Goal: Task Accomplishment & Management: Use online tool/utility

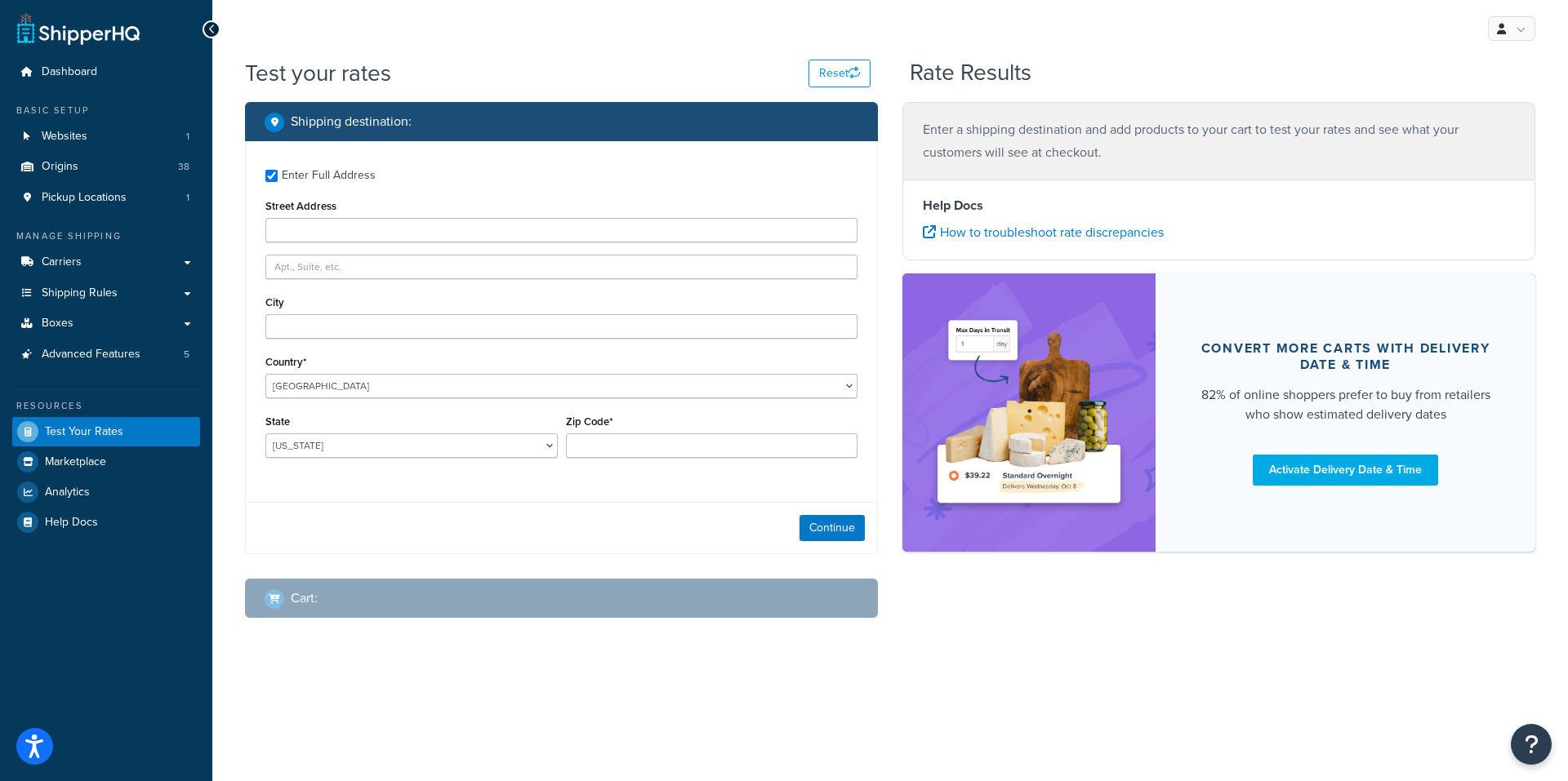
click at [413, 54] on div "My Profile Billing Global Settings Contact Us Logout" at bounding box center [890, 28] width 1356 height 57
click at [307, 236] on input "Street Address" at bounding box center [562, 230] width 592 height 25
type input "[STREET_ADDRESS]"
type input "[GEOGRAPHIC_DATA]"
select select "CA"
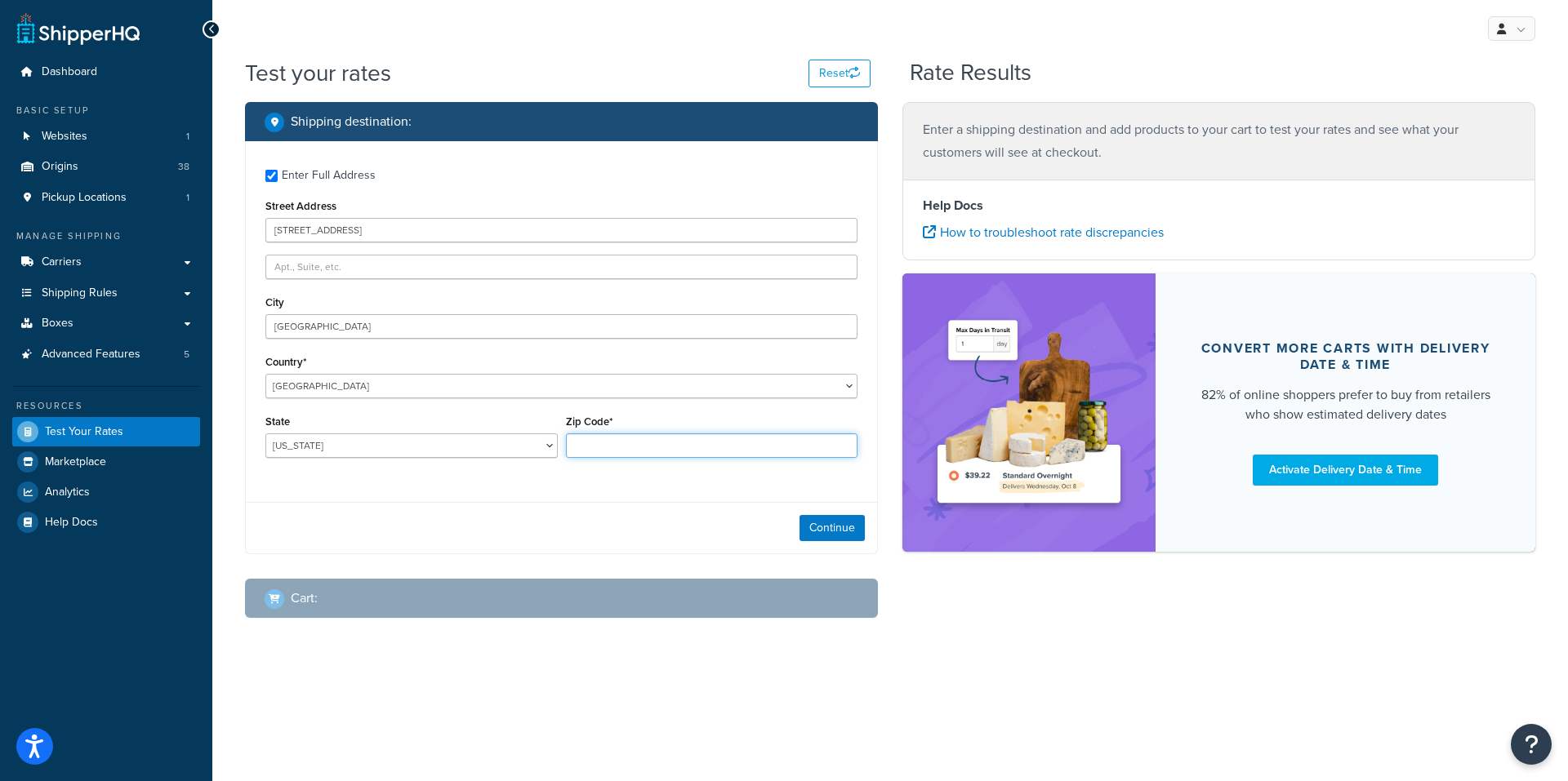
type input "95814"
click at [852, 533] on button "Continue" at bounding box center [832, 528] width 66 height 26
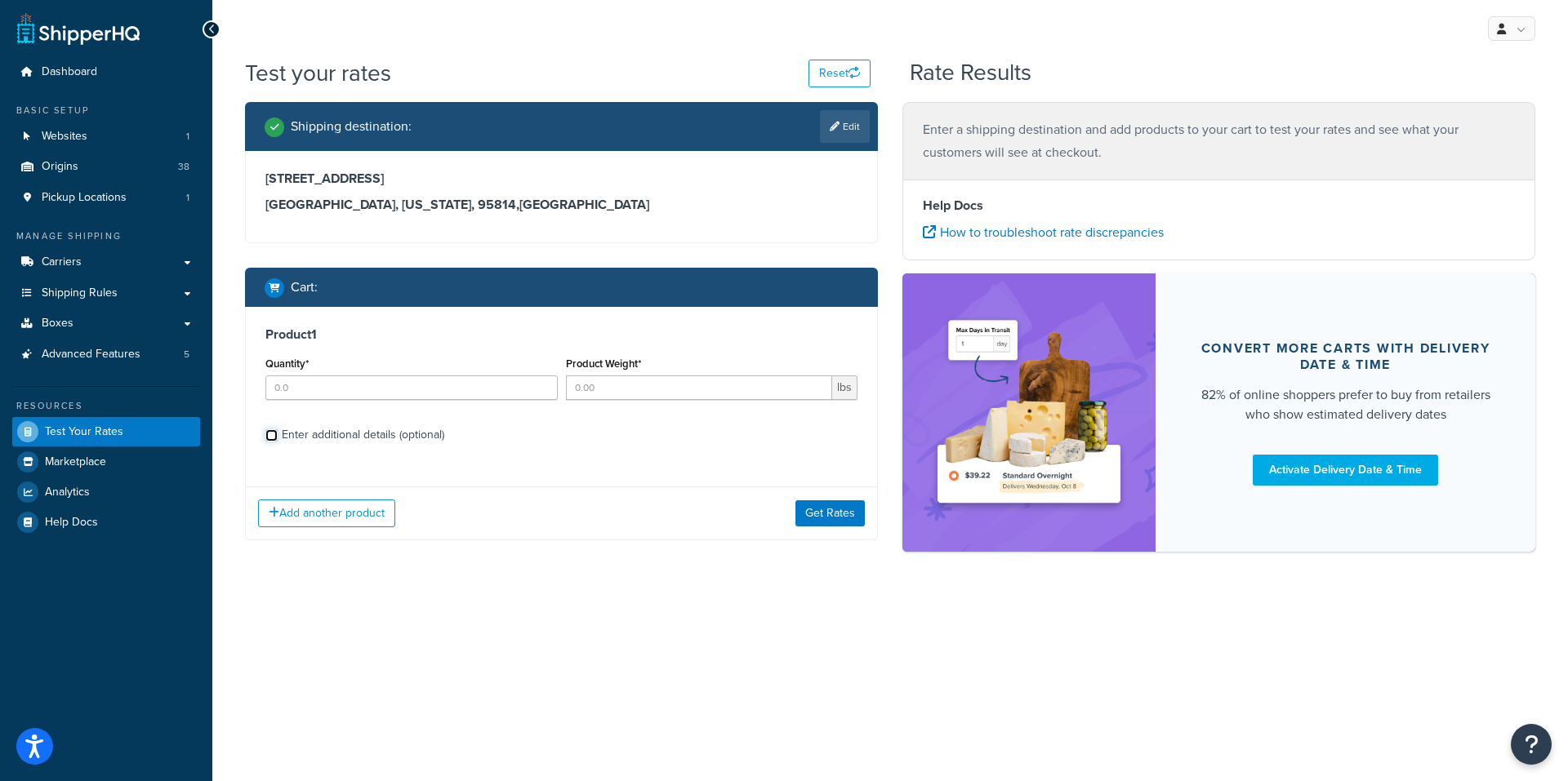
click at [270, 437] on input "Enter additional details (optional)" at bounding box center [272, 435] width 12 height 12
checkbox input "true"
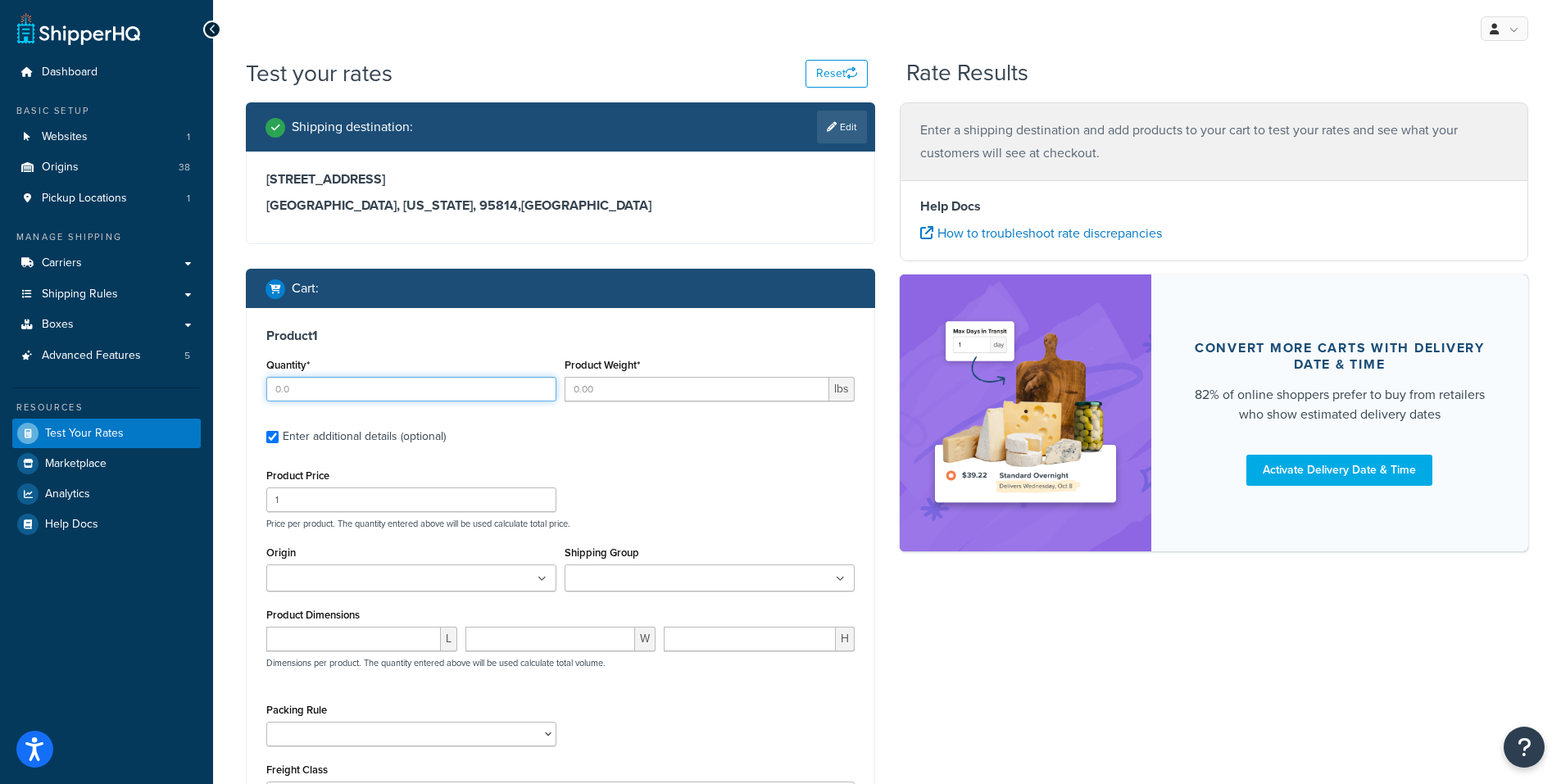
click at [308, 389] on input "Quantity*" at bounding box center [411, 389] width 290 height 25
type input "5"
click at [634, 394] on input "Product Weight*" at bounding box center [696, 389] width 265 height 25
